Goal: Information Seeking & Learning: Find specific fact

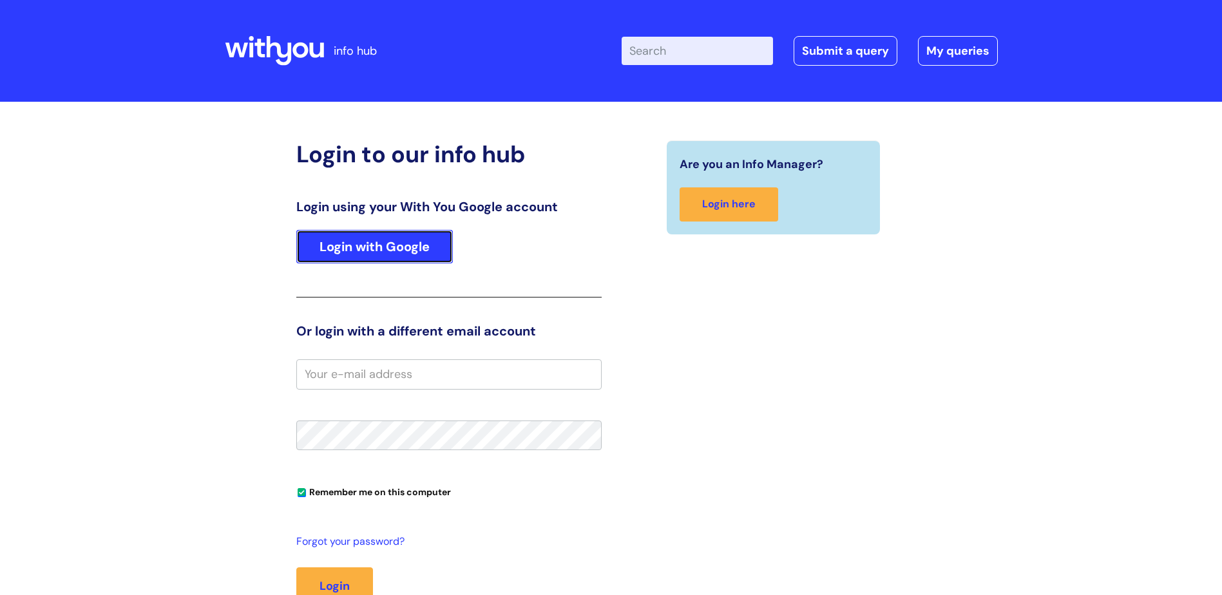
click at [420, 247] on link "Login with Google" at bounding box center [374, 246] width 156 height 33
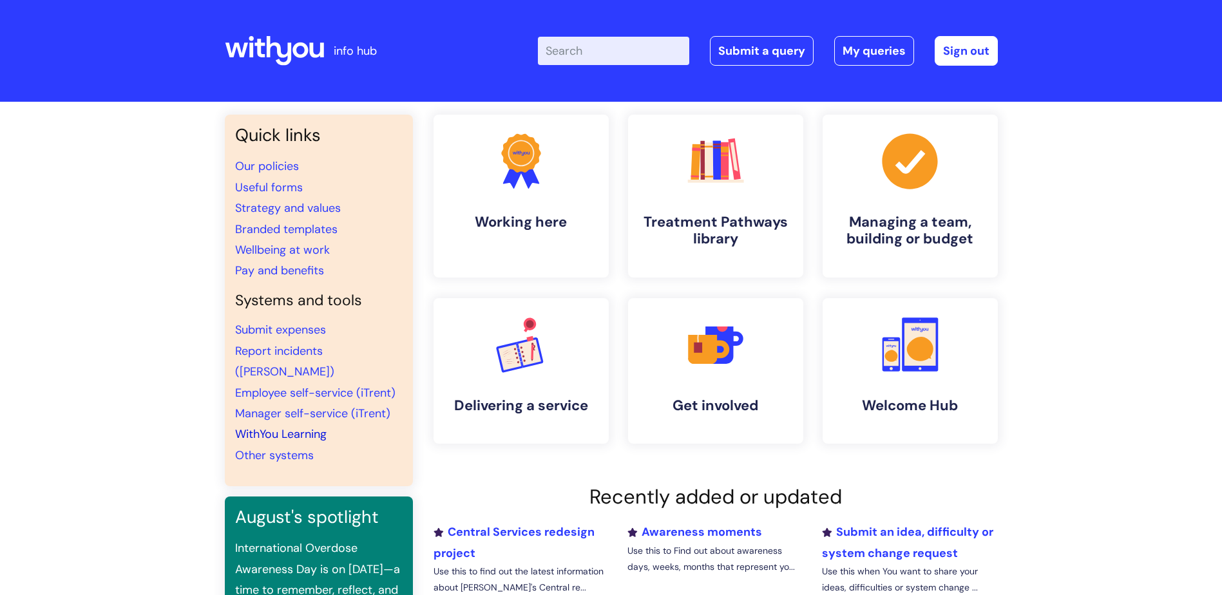
click at [294, 426] on link "WithYou Learning" at bounding box center [280, 433] width 91 height 15
click at [308, 269] on link "Pay and benefits" at bounding box center [279, 270] width 89 height 15
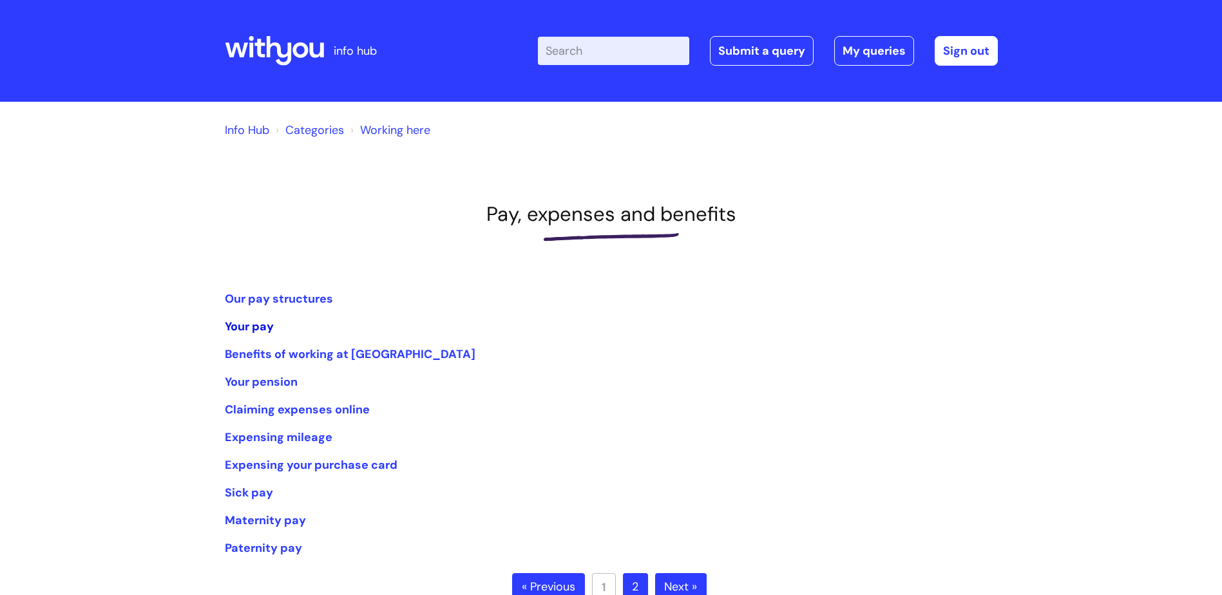
click at [265, 330] on link "Your pay" at bounding box center [249, 326] width 49 height 15
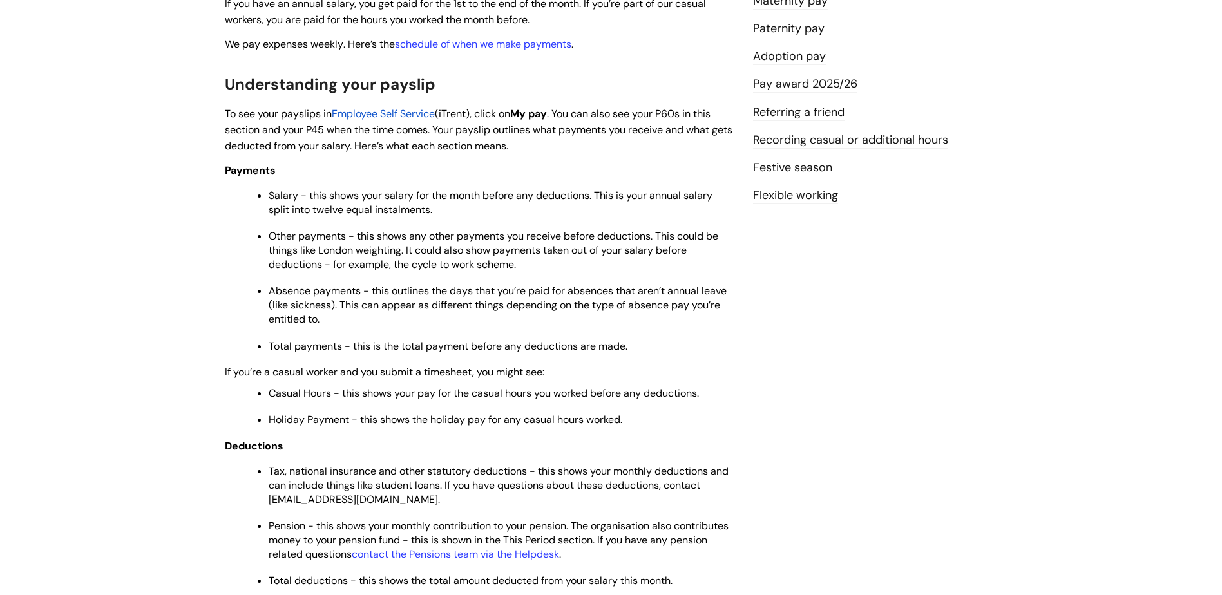
scroll to position [193, 0]
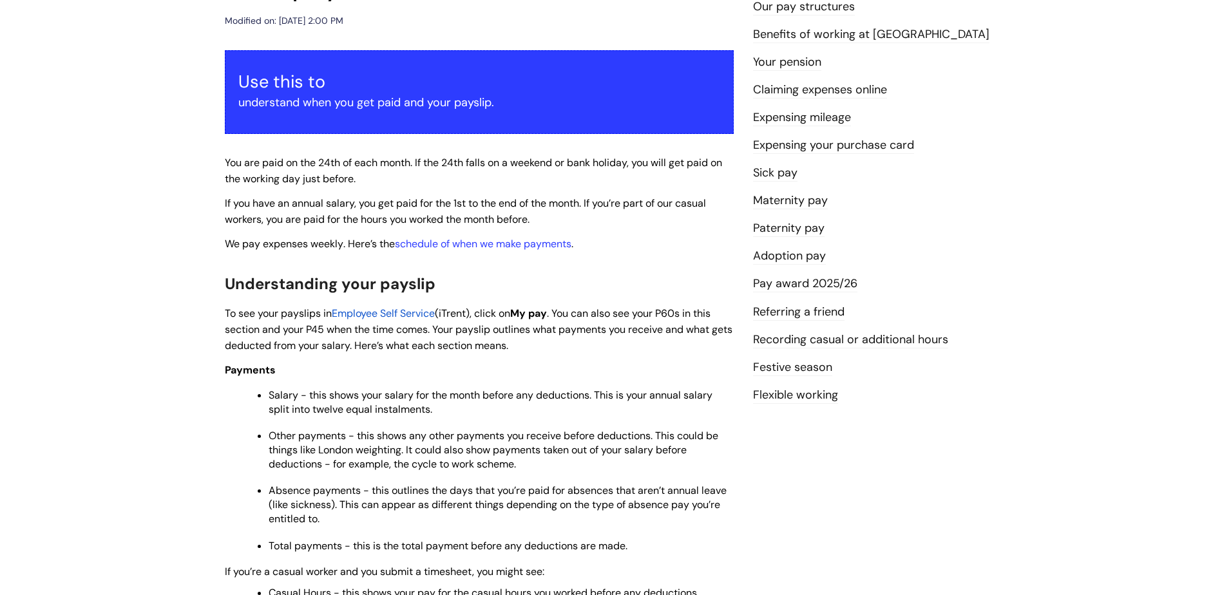
click at [788, 173] on link "Sick pay" at bounding box center [775, 173] width 44 height 17
